Goal: Check status: Check status

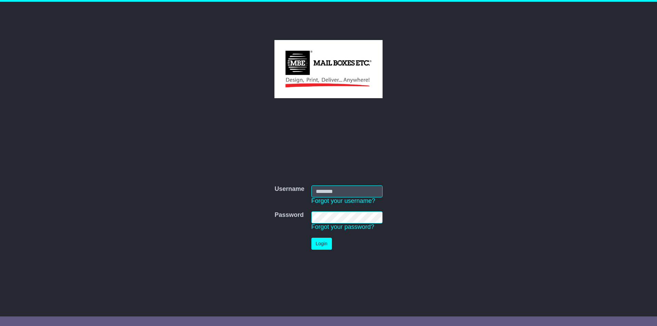
type input "**********"
click at [322, 243] on button "Login" at bounding box center [321, 244] width 21 height 12
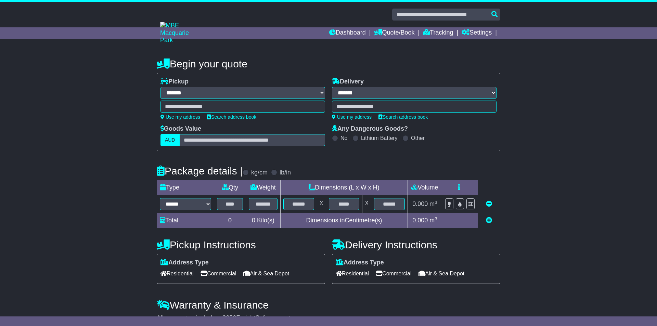
select select "**"
click at [434, 30] on link "Tracking" at bounding box center [435, 33] width 30 height 12
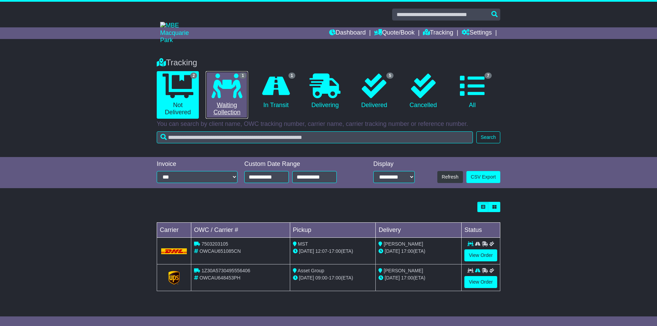
click at [233, 93] on icon at bounding box center [226, 86] width 31 height 25
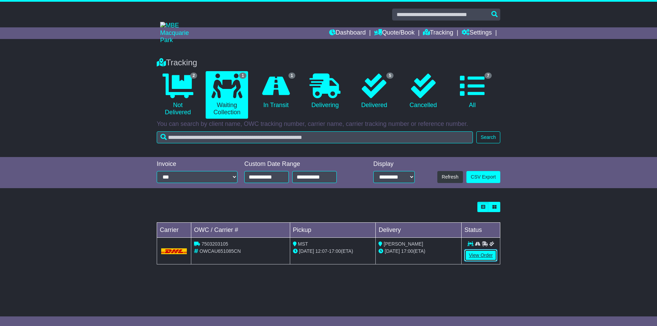
click at [482, 254] on link "View Order" at bounding box center [480, 255] width 33 height 12
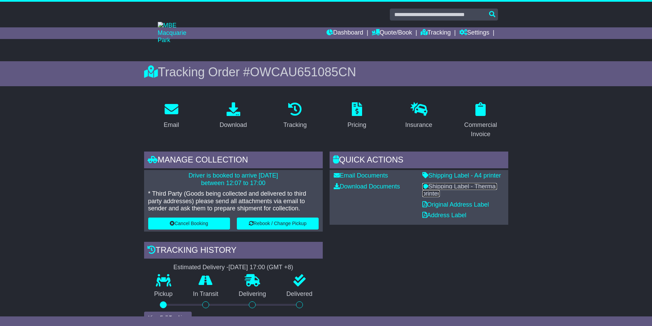
click at [453, 188] on link "Shipping Label - Thermal printer" at bounding box center [459, 190] width 75 height 14
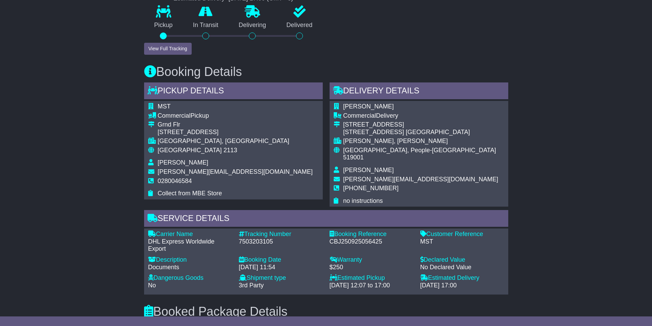
scroll to position [342, 0]
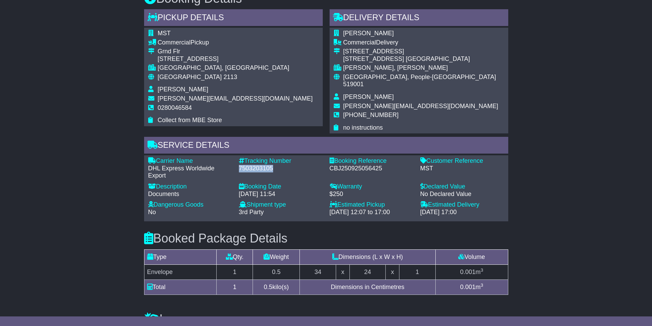
drag, startPoint x: 278, startPoint y: 162, endPoint x: 238, endPoint y: 161, distance: 40.0
click at [239, 165] on div "7503203105" at bounding box center [281, 169] width 84 height 8
copy div "7503203105"
